Goal: Information Seeking & Learning: Learn about a topic

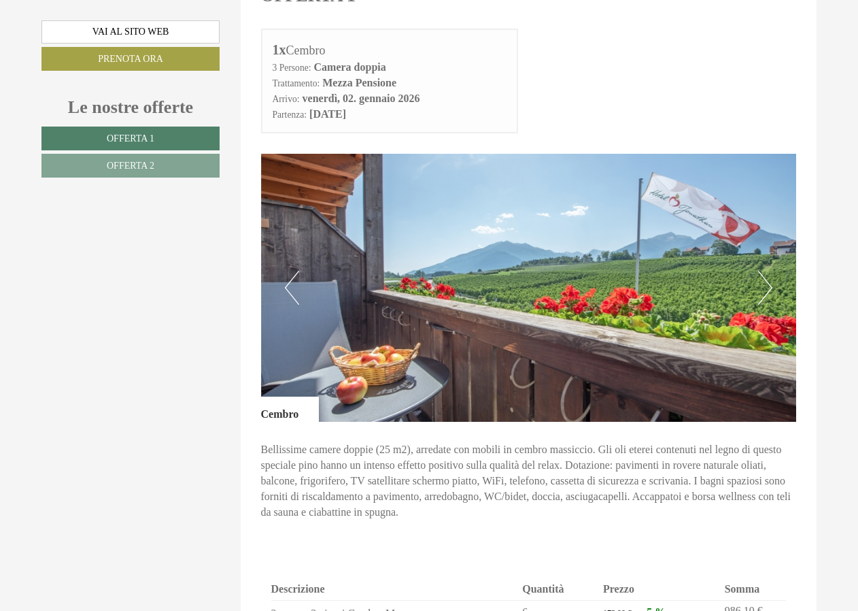
scroll to position [612, 0]
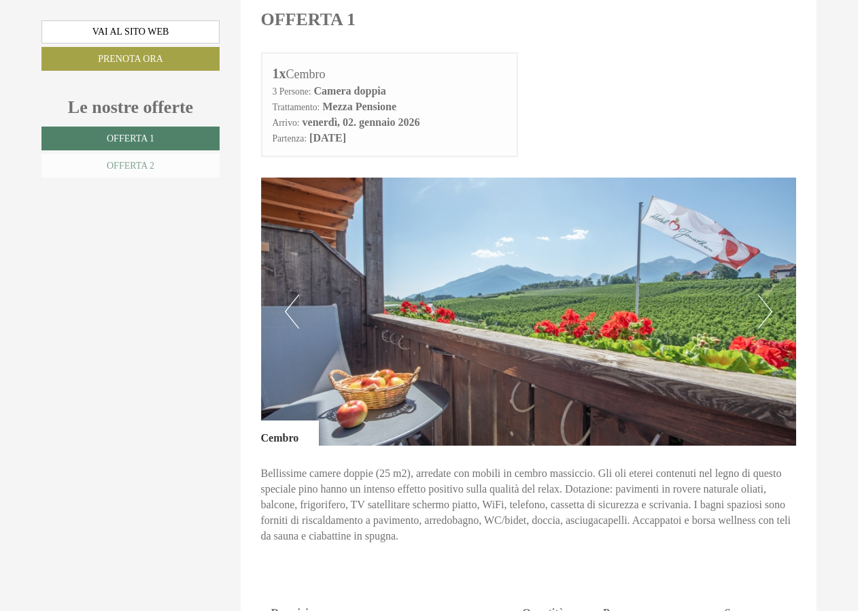
click at [161, 166] on link "Offerta 2" at bounding box center [130, 166] width 178 height 24
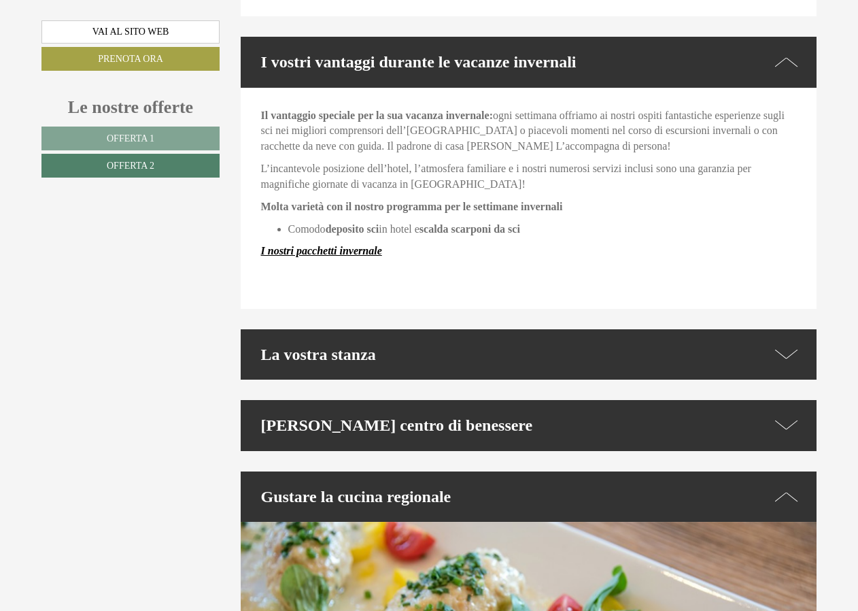
scroll to position [1936, 0]
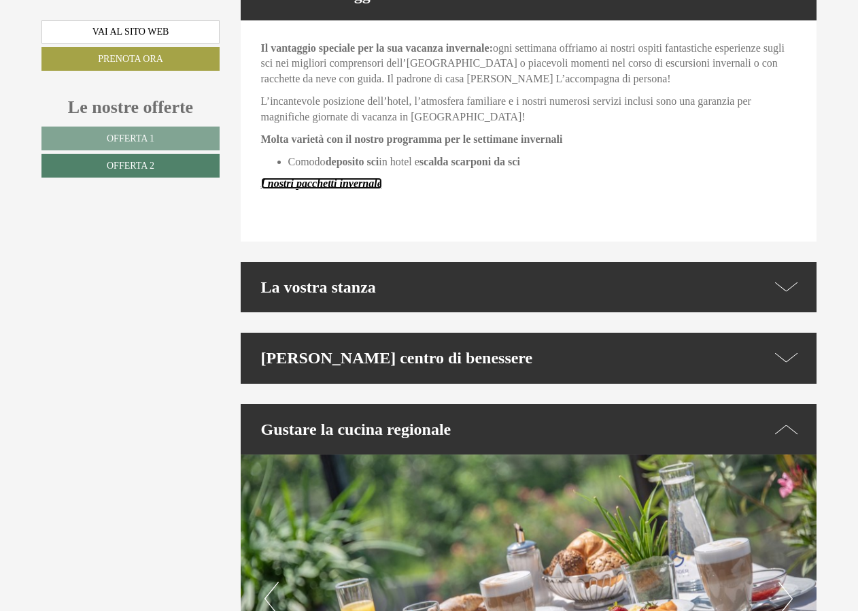
click at [344, 178] on strong "I nostri pacchetti invernale" at bounding box center [321, 184] width 121 height 12
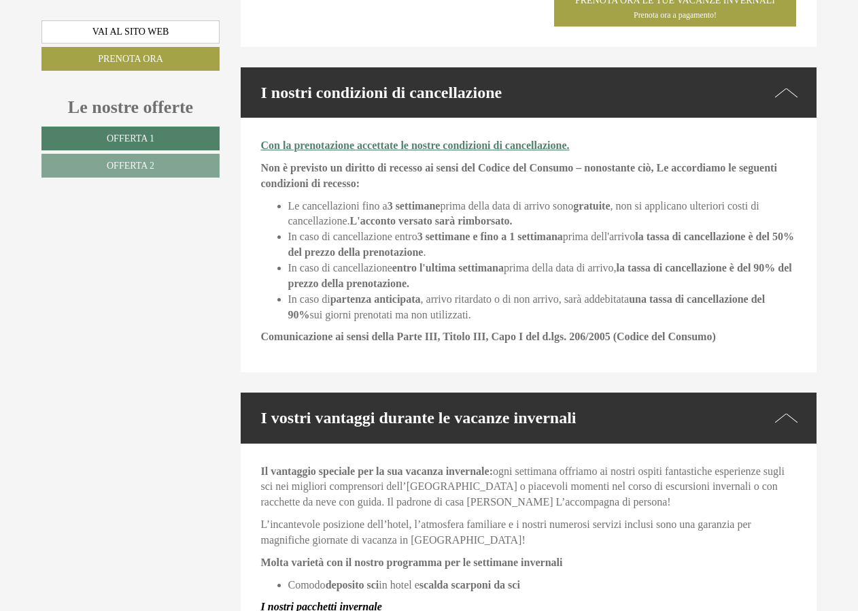
scroll to position [2298, 0]
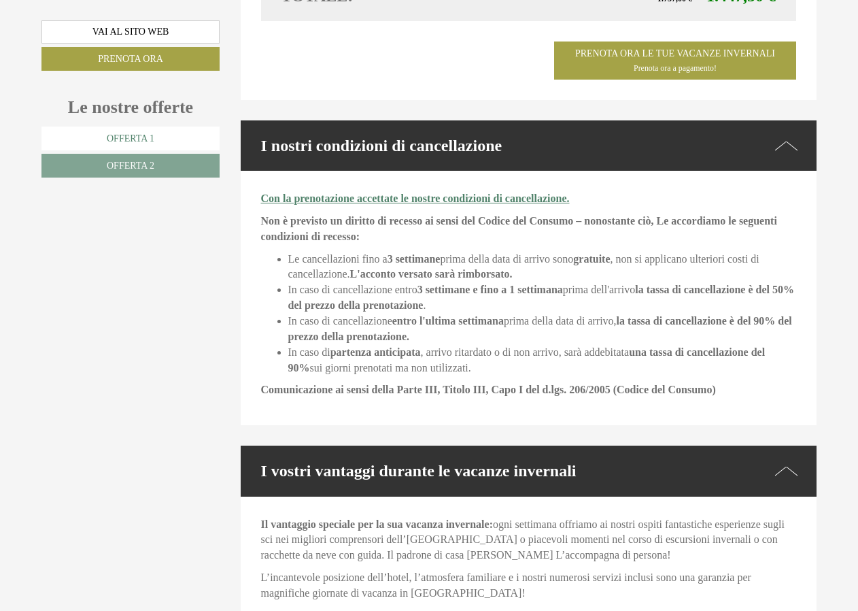
click at [153, 141] on span "Offerta 1" at bounding box center [131, 138] width 48 height 10
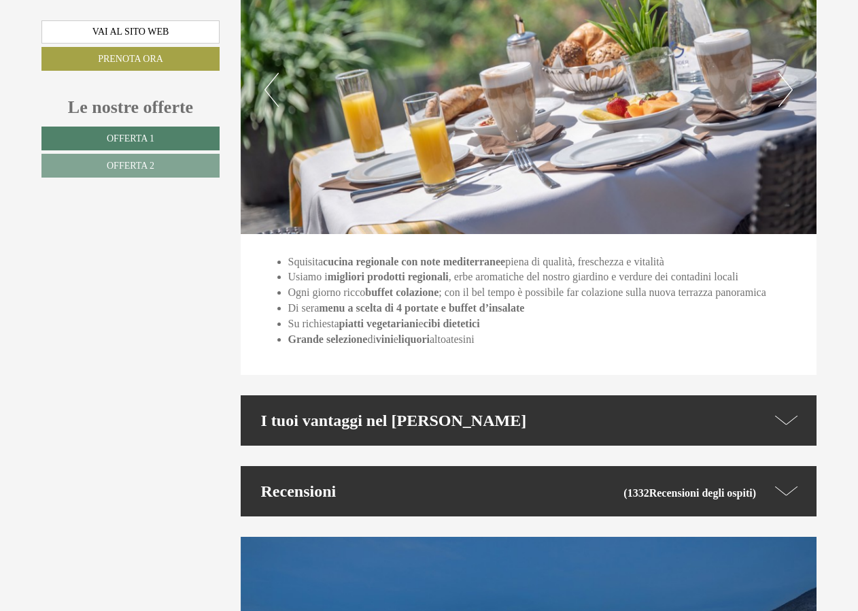
scroll to position [2448, 0]
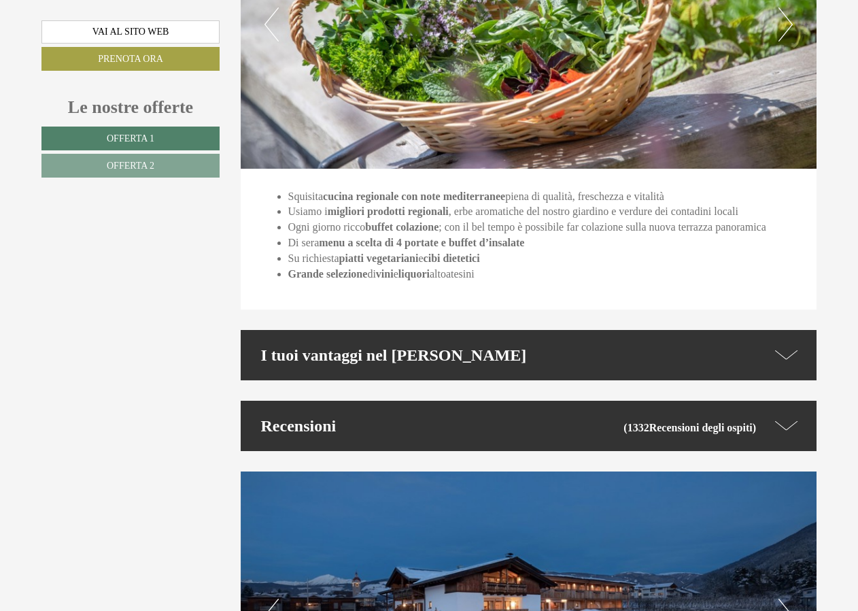
click at [787, 354] on icon at bounding box center [786, 355] width 23 height 20
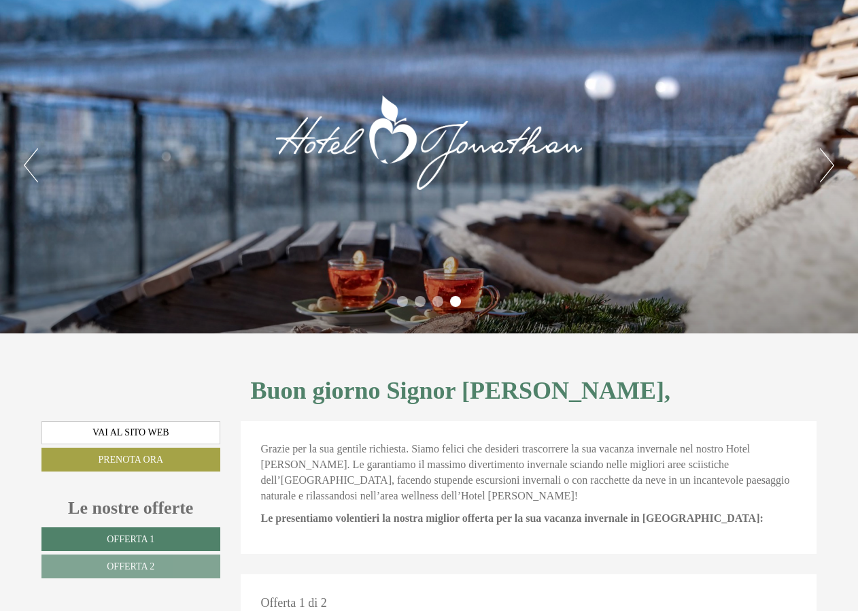
scroll to position [0, 0]
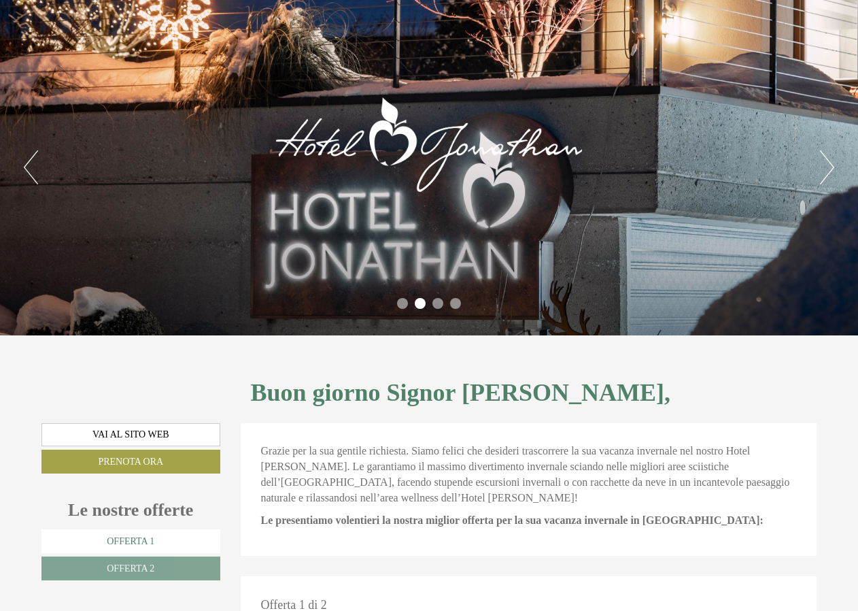
click at [180, 541] on link "Offerta 1" at bounding box center [130, 541] width 179 height 24
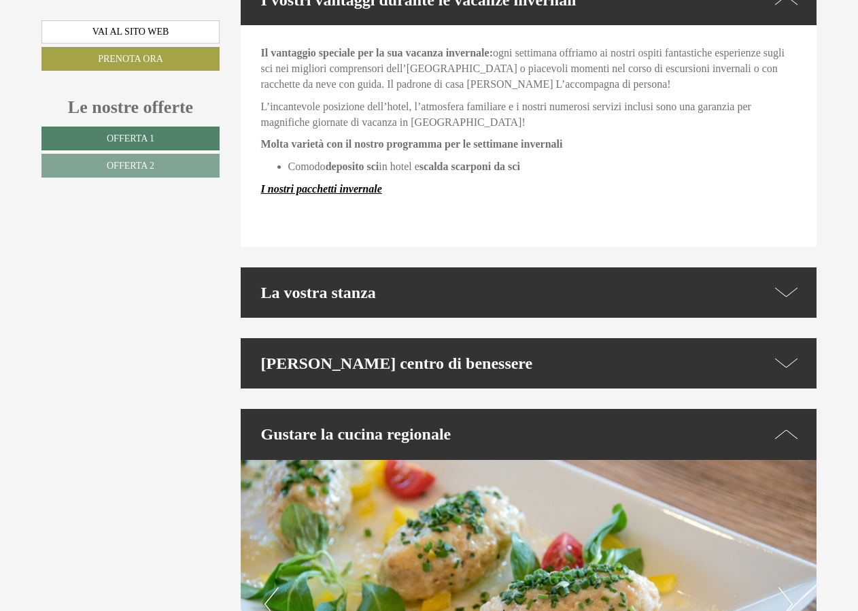
scroll to position [1868, 0]
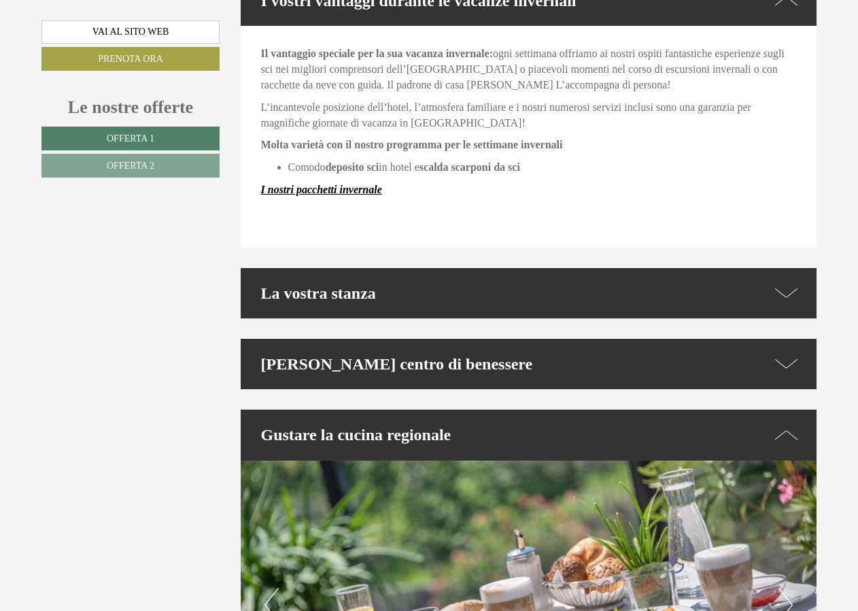
click at [782, 294] on icon at bounding box center [786, 293] width 23 height 20
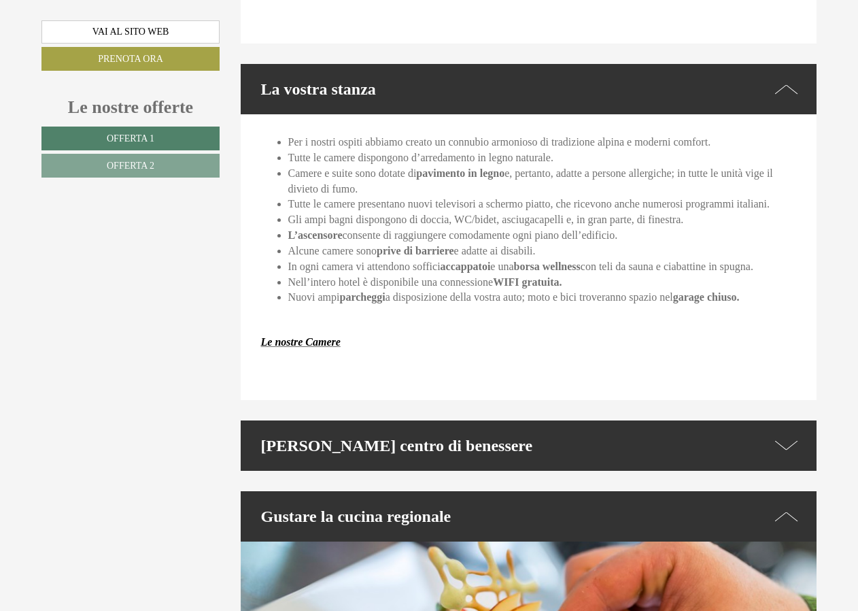
scroll to position [2140, 0]
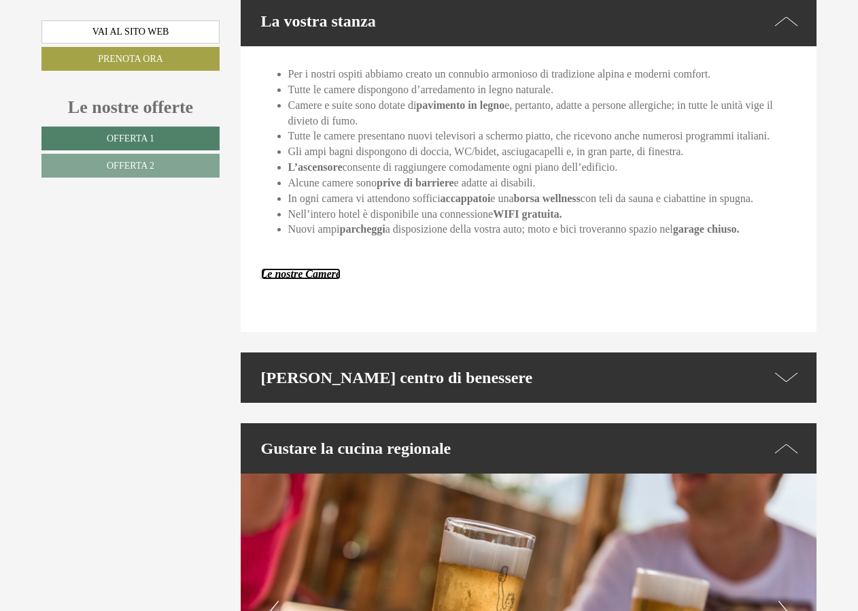
click at [319, 276] on strong "Le nostre Camere" at bounding box center [301, 274] width 80 height 12
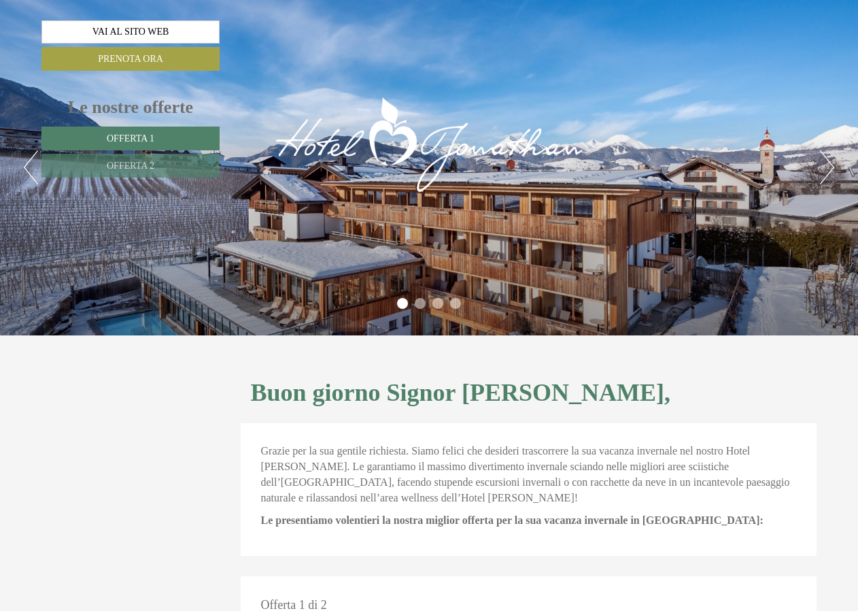
scroll to position [3008, 0]
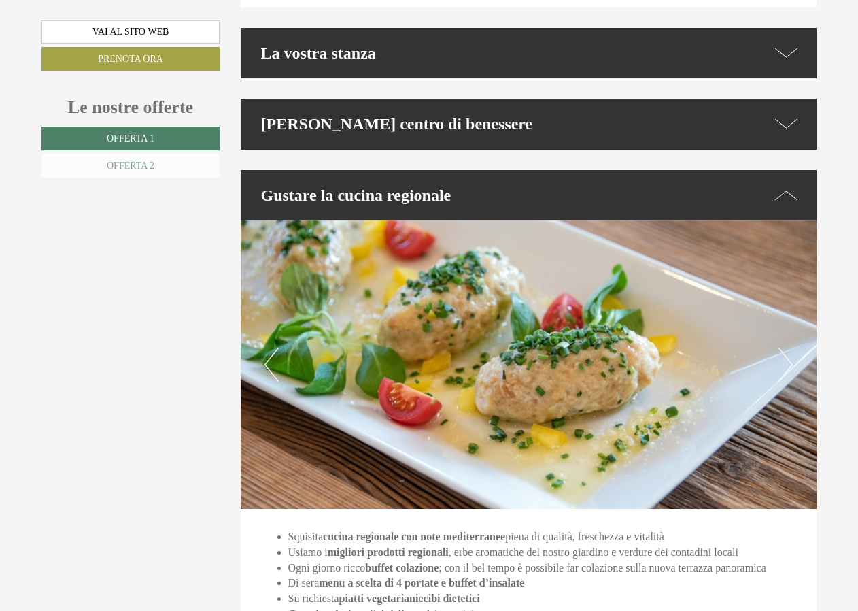
click at [150, 161] on span "Offerta 2" at bounding box center [131, 166] width 48 height 10
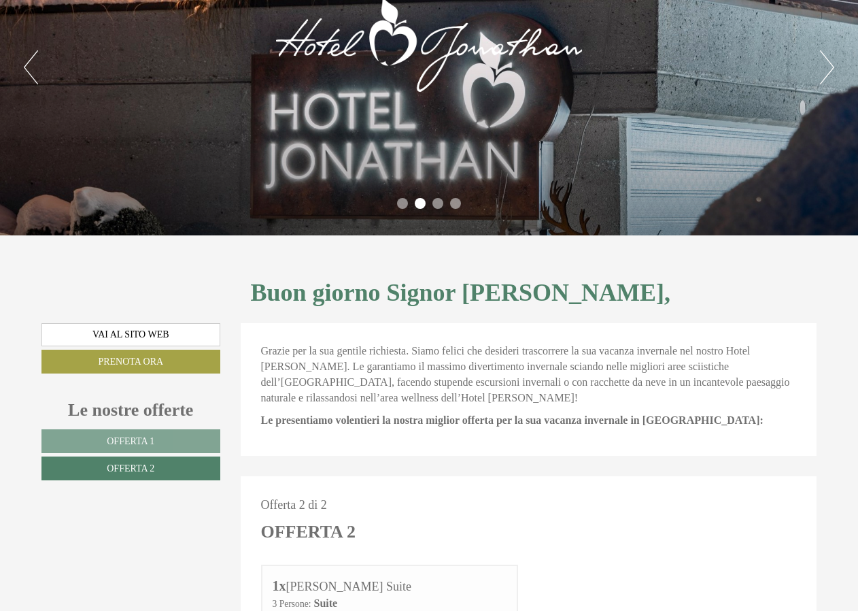
scroll to position [0, 0]
